Goal: Transaction & Acquisition: Purchase product/service

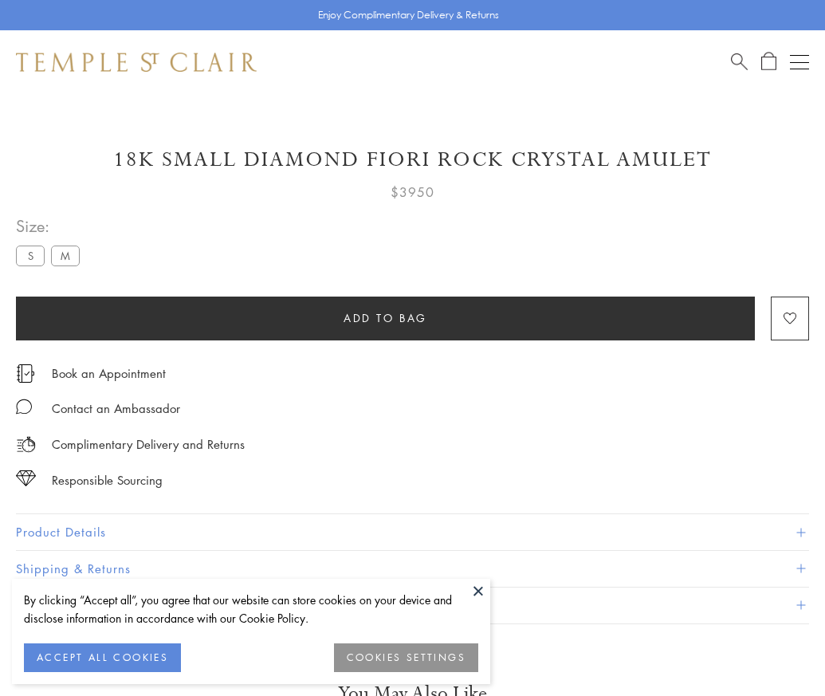
click at [385, 317] on span "Add to bag" at bounding box center [386, 318] width 84 height 18
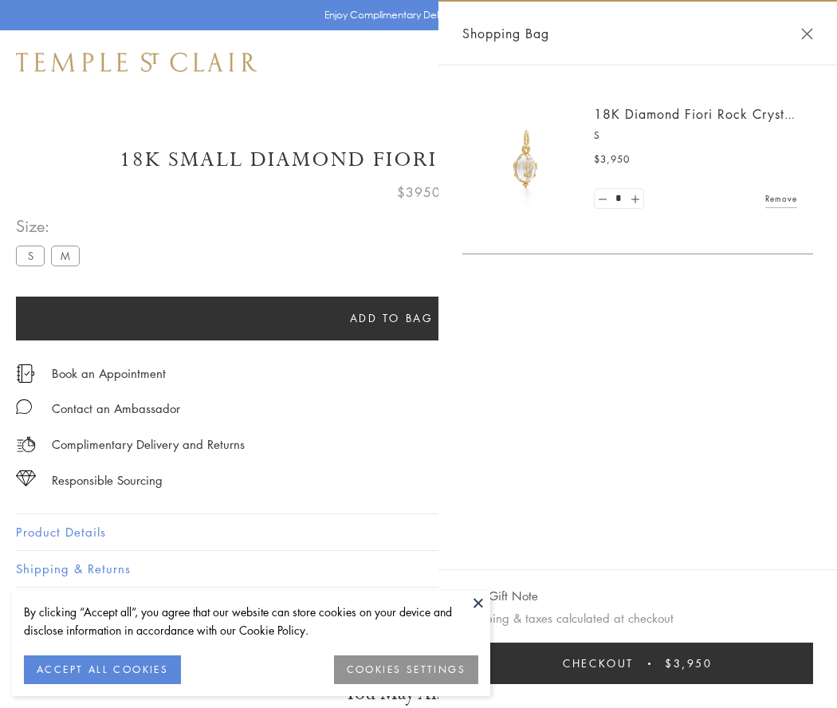
click at [638, 663] on button "Checkout $3,950" at bounding box center [637, 663] width 351 height 41
